Goal: Use online tool/utility: Utilize a website feature to perform a specific function

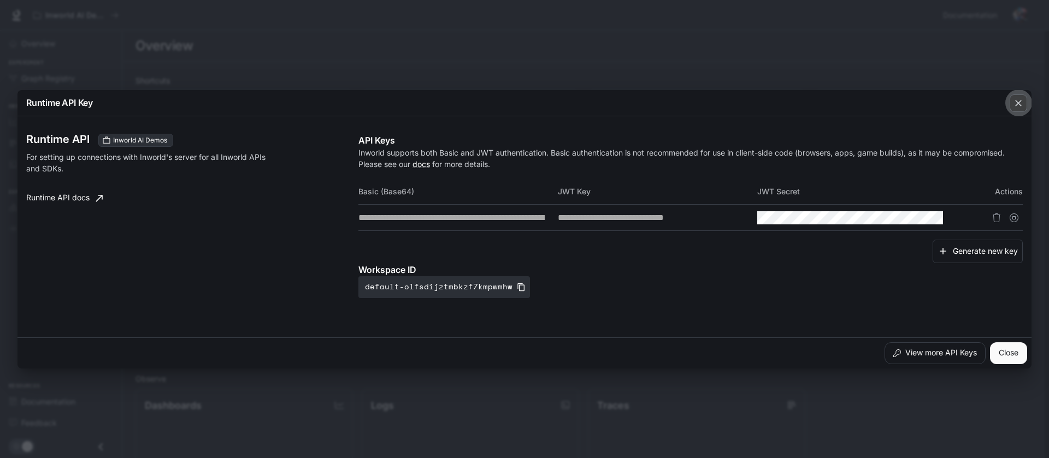
click at [1021, 102] on icon "button" at bounding box center [1018, 103] width 11 height 11
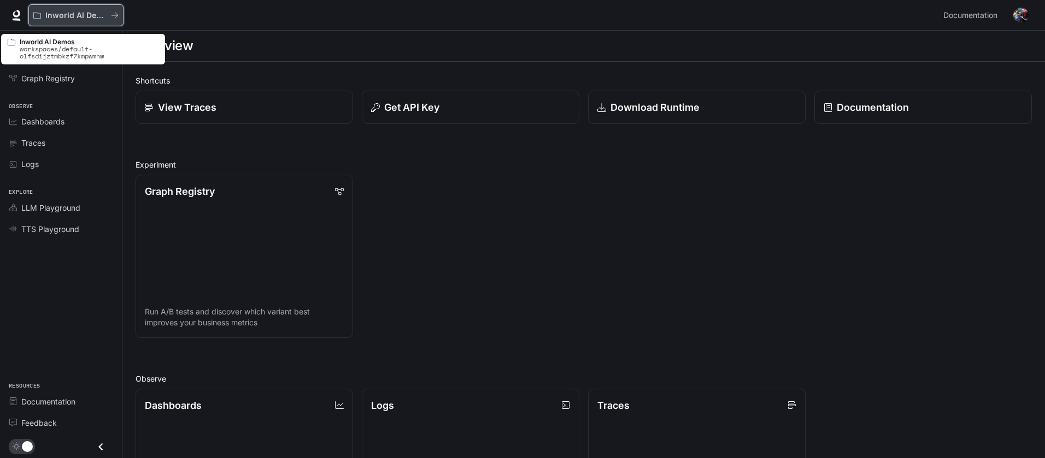
click at [91, 14] on p "Inworld AI Demos" at bounding box center [75, 15] width 61 height 9
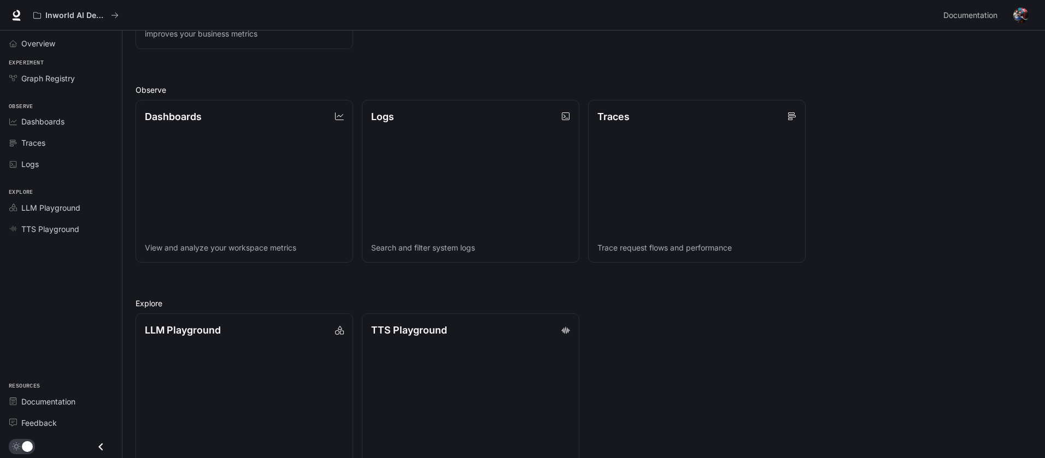
scroll to position [321, 0]
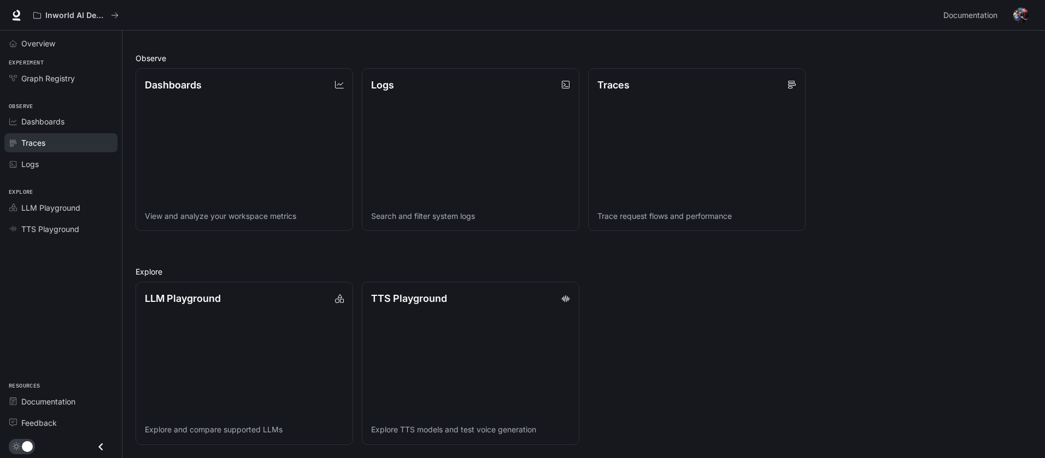
click at [33, 142] on span "Traces" at bounding box center [33, 142] width 24 height 11
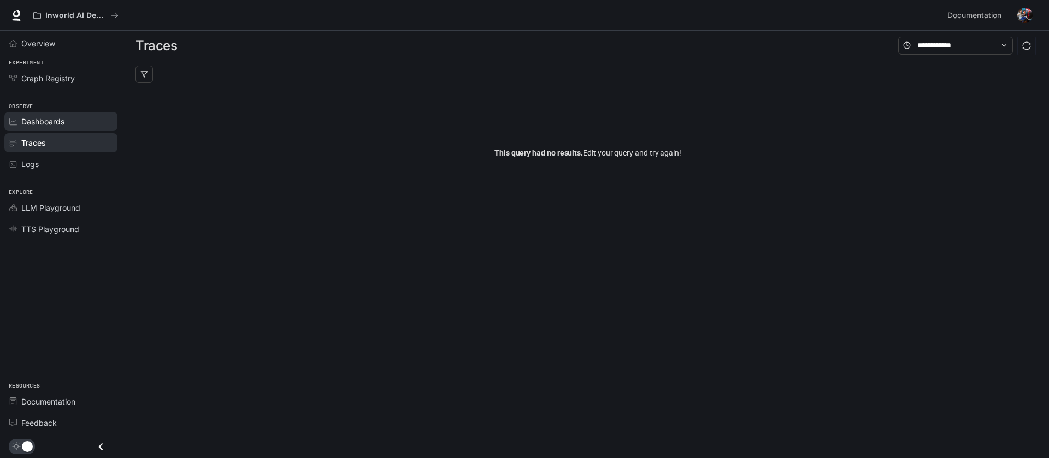
click at [22, 121] on span "Dashboards" at bounding box center [42, 121] width 43 height 11
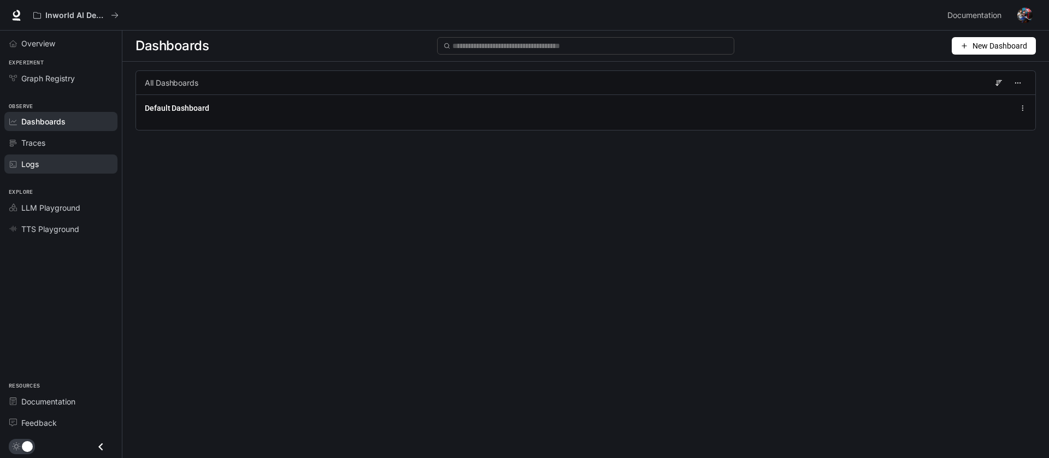
click at [38, 164] on span "Logs" at bounding box center [29, 163] width 17 height 11
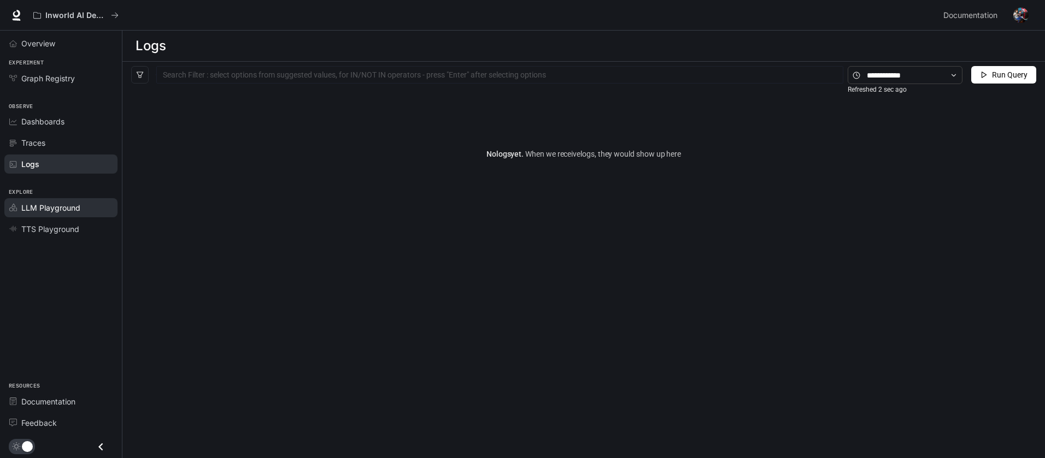
click at [41, 211] on span "LLM Playground" at bounding box center [50, 207] width 59 height 11
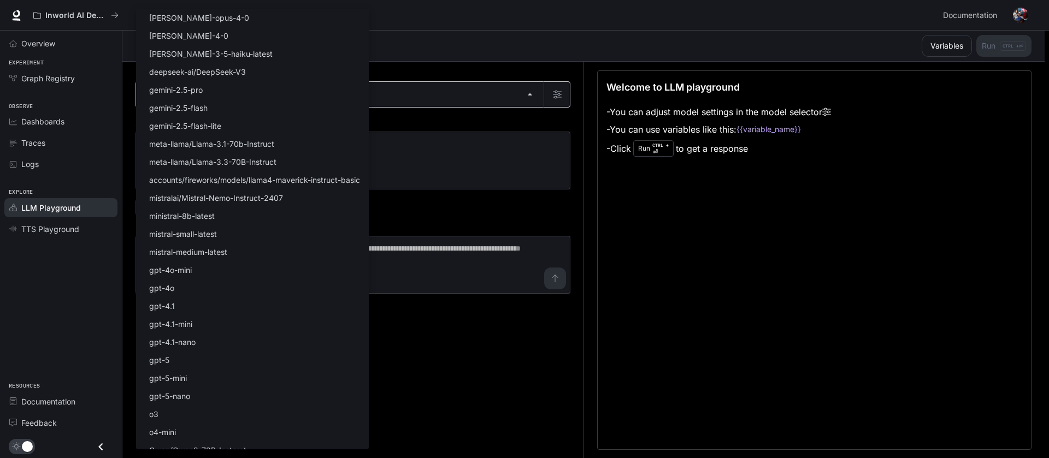
click at [522, 95] on body "Skip to main content Inworld AI Demos Documentation Documentation Portal Overvi…" at bounding box center [524, 229] width 1049 height 459
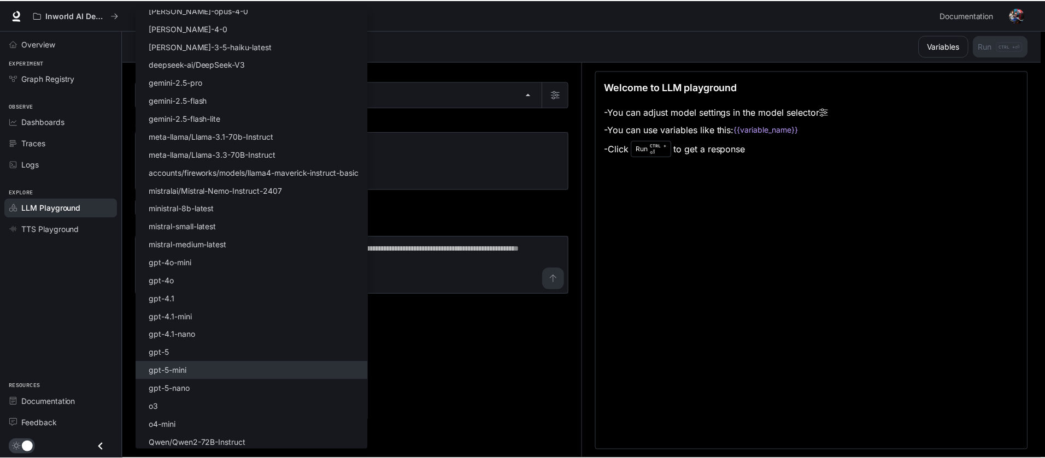
scroll to position [10, 0]
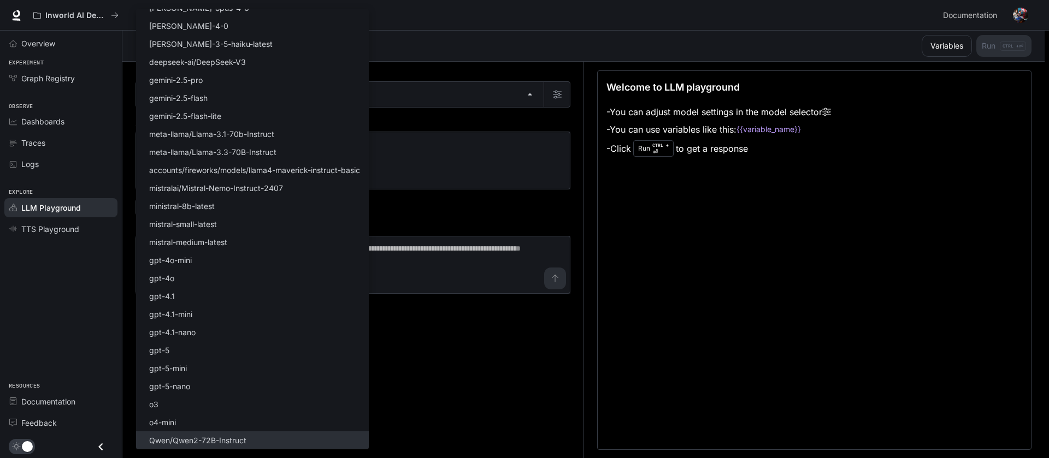
click at [226, 439] on p "Qwen/Qwen2-72B-Instruct" at bounding box center [197, 440] width 97 height 11
type input "**********"
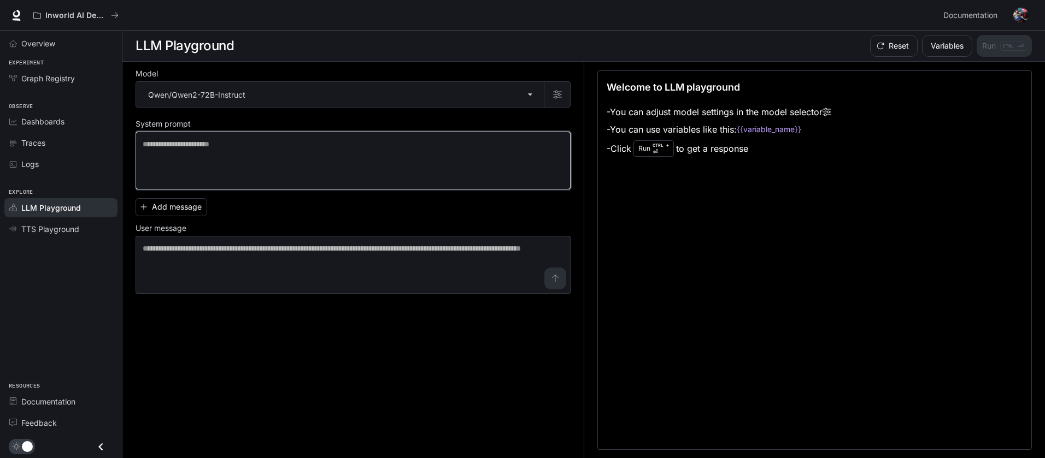
click at [376, 156] on textarea at bounding box center [353, 161] width 421 height 44
